Goal: Information Seeking & Learning: Learn about a topic

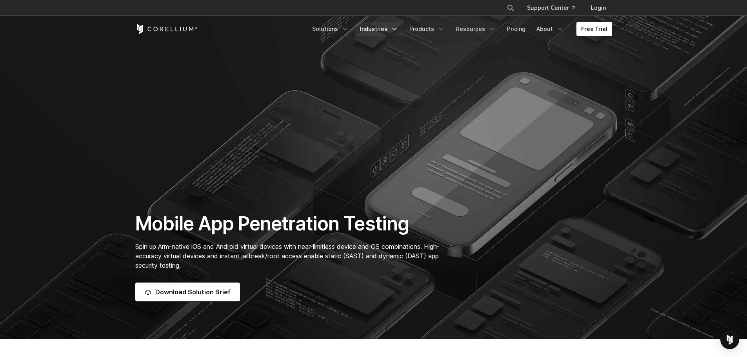
click at [397, 28] on icon "Navigation Menu" at bounding box center [395, 29] width 8 height 8
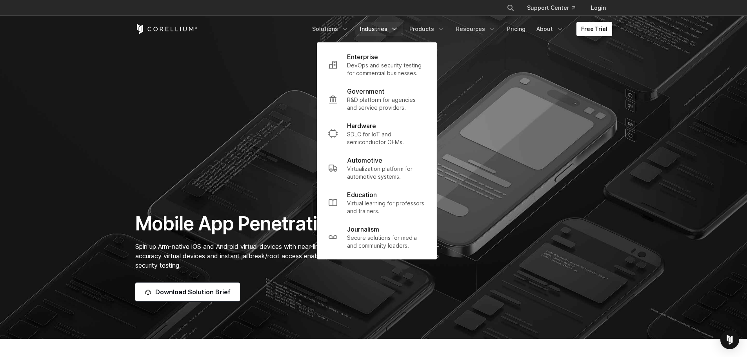
click at [397, 28] on icon "Navigation Menu" at bounding box center [395, 29] width 8 height 8
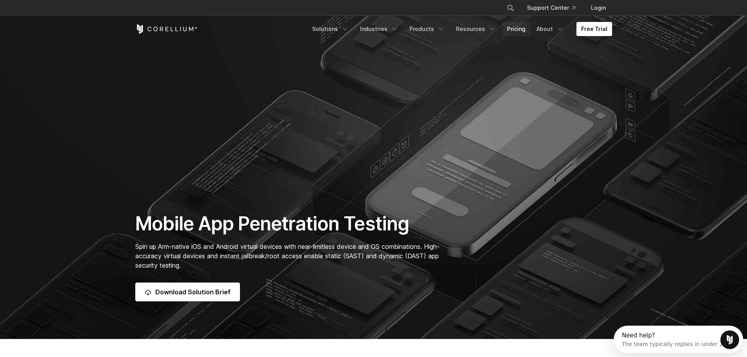
click at [514, 31] on link "Pricing" at bounding box center [516, 29] width 28 height 14
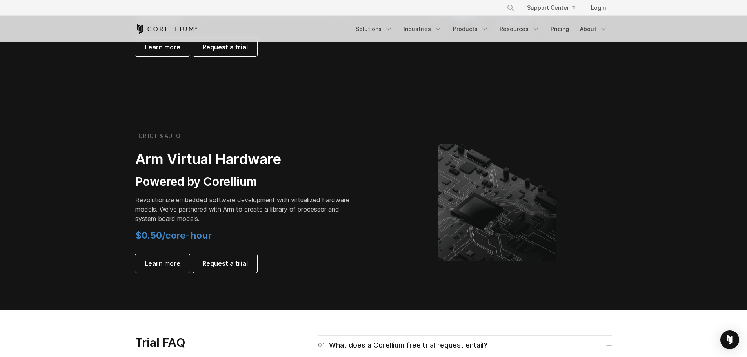
scroll to position [824, 0]
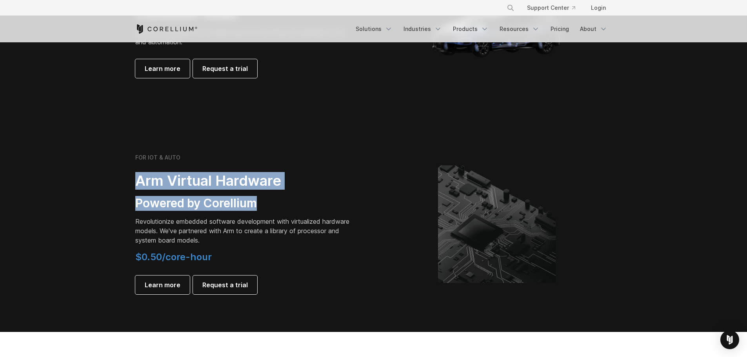
drag, startPoint x: 134, startPoint y: 182, endPoint x: 273, endPoint y: 198, distance: 139.9
click at [273, 198] on div "FOR IOT & AUTO Arm Virtual Hardware Powered by Corellium Revolutionize embedded…" at bounding box center [250, 224] width 246 height 140
click at [324, 200] on h3 "Powered by Corellium" at bounding box center [245, 203] width 220 height 15
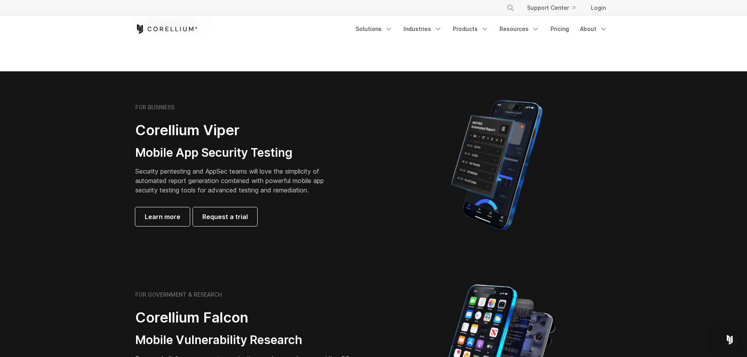
scroll to position [0, 0]
